Goal: Task Accomplishment & Management: Use online tool/utility

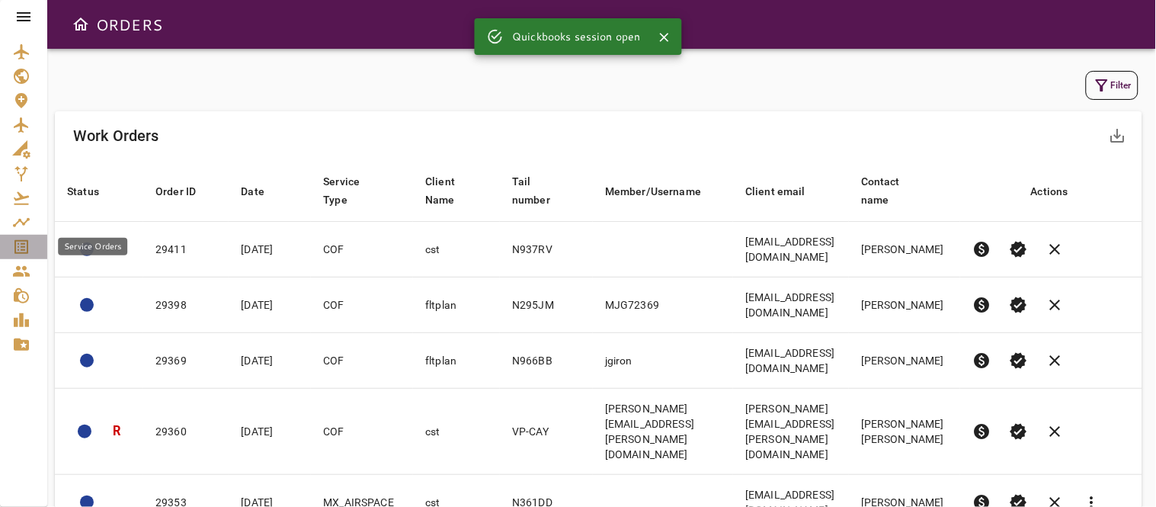
click at [16, 248] on icon "Service Orders" at bounding box center [21, 247] width 18 height 18
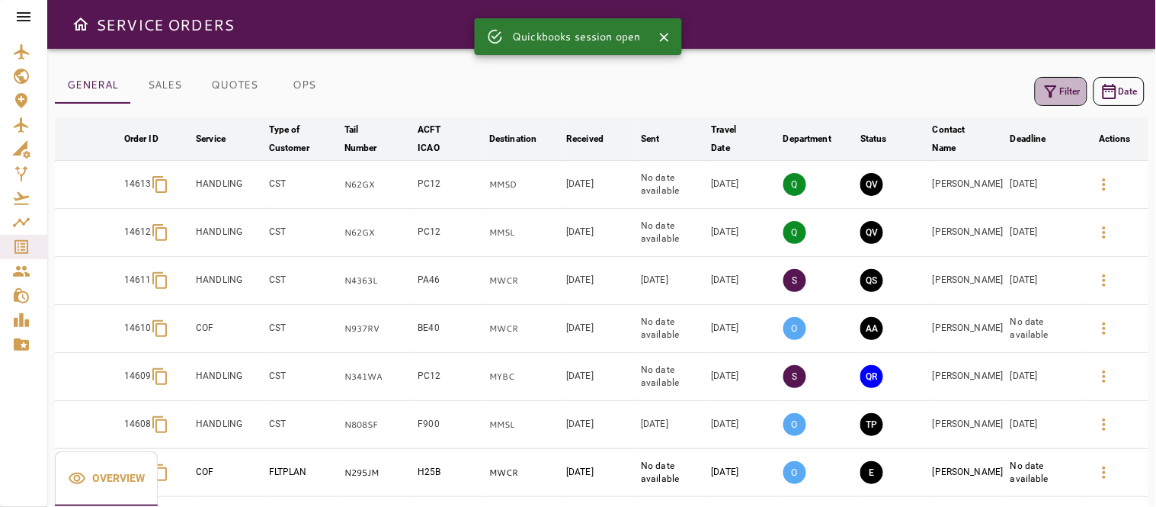
click at [1044, 95] on icon "button" at bounding box center [1051, 91] width 18 height 18
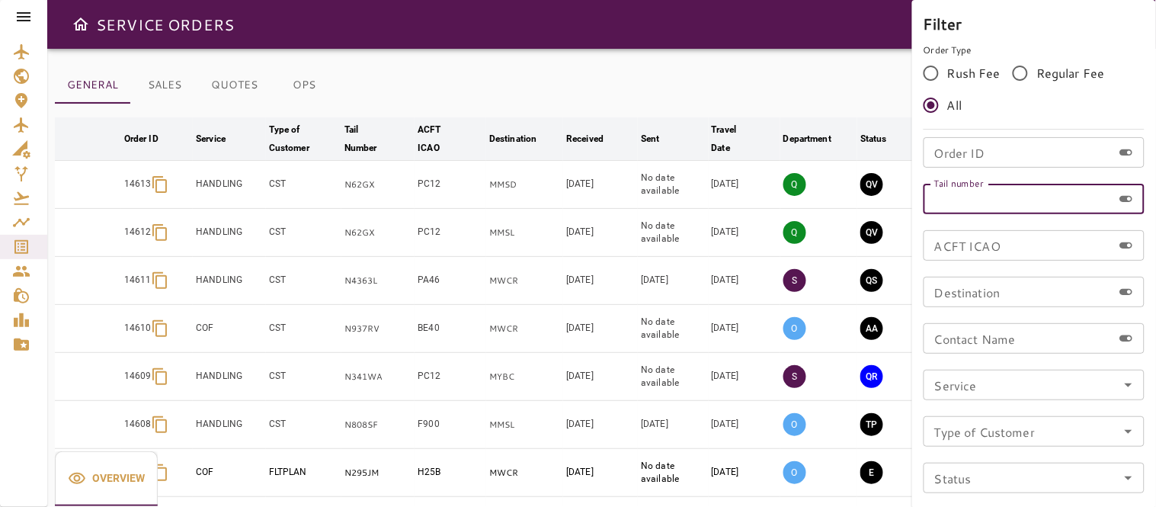
click at [962, 201] on input "Tail number" at bounding box center [1018, 199] width 189 height 30
type input "******"
